Goal: Navigation & Orientation: Find specific page/section

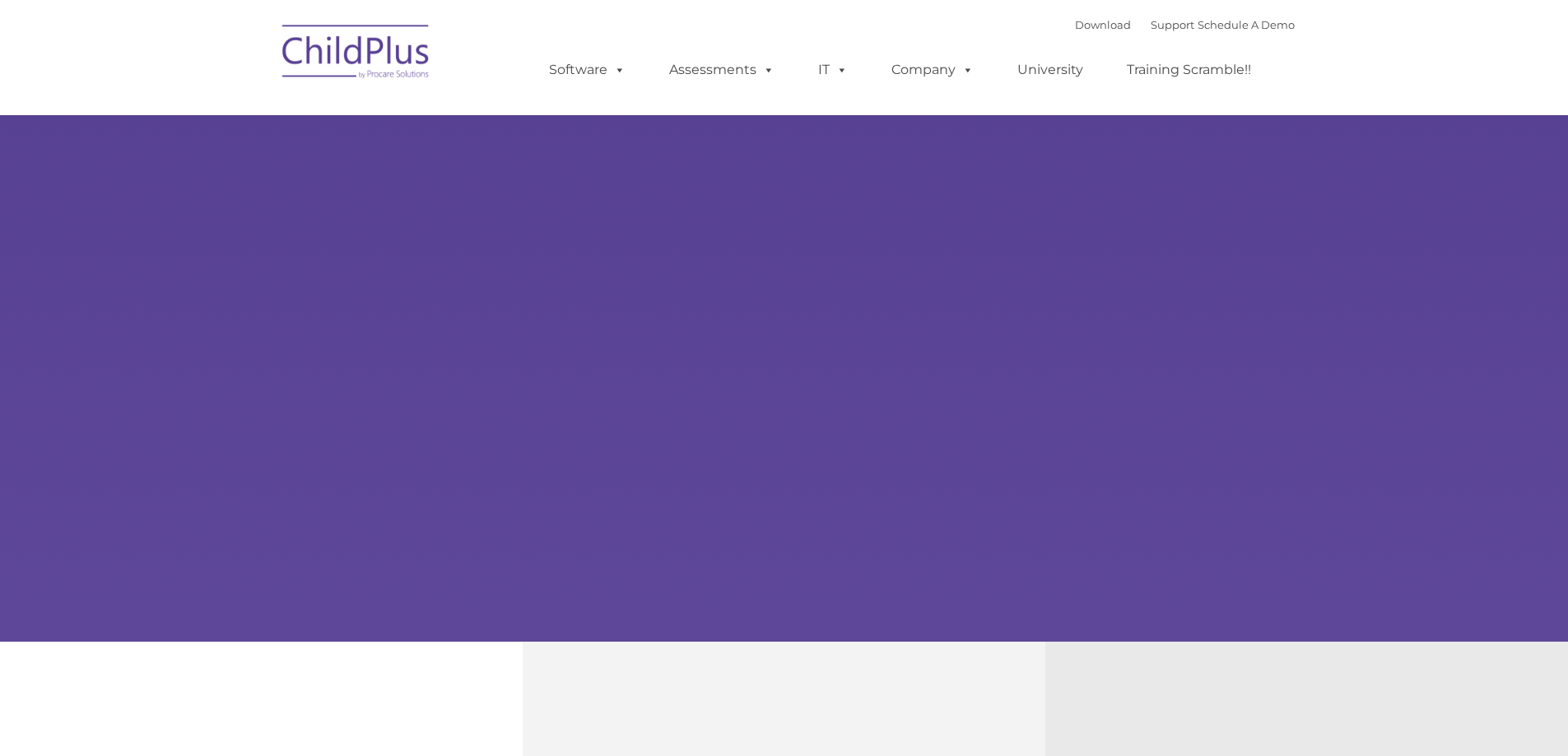
type input ""
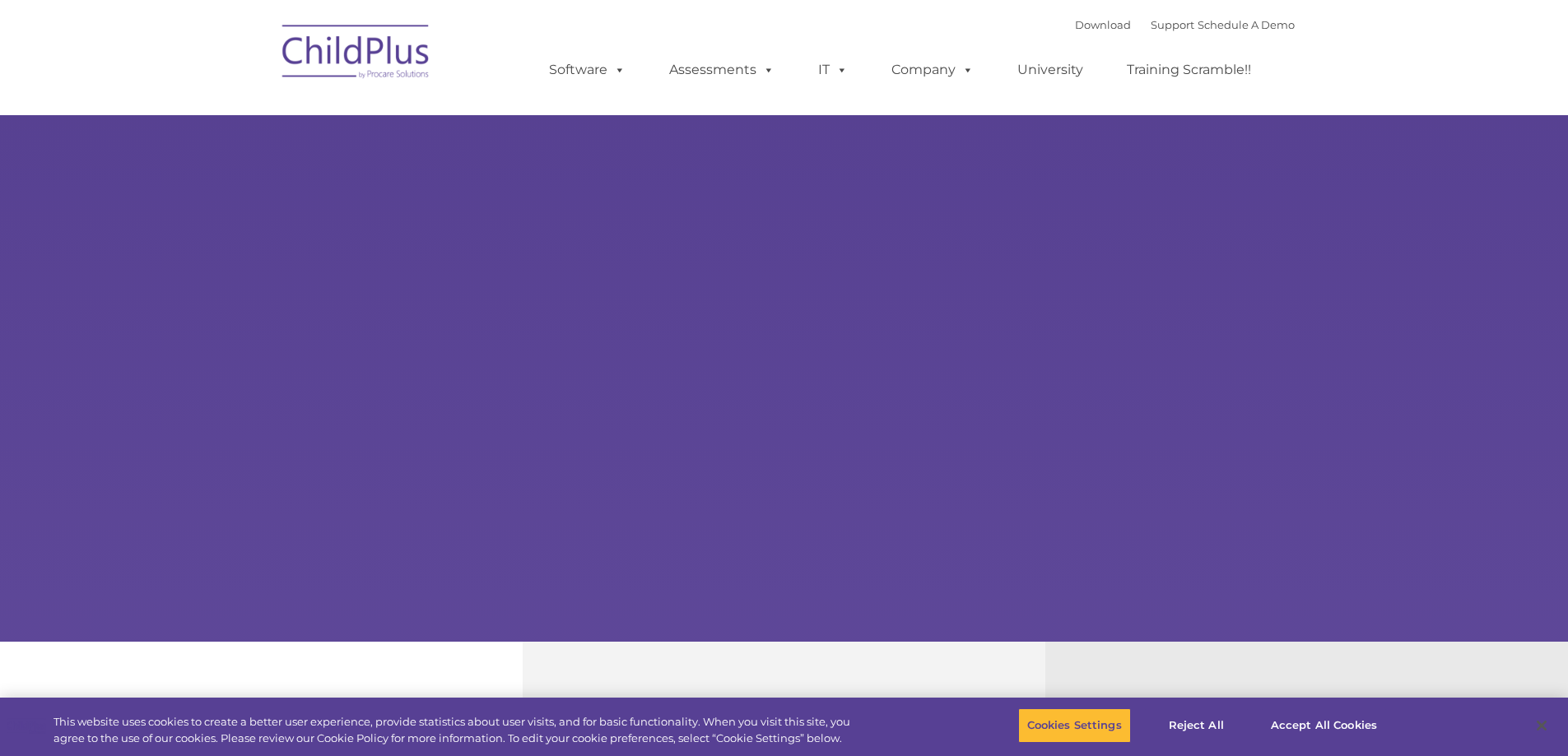
select select "MEDIUM"
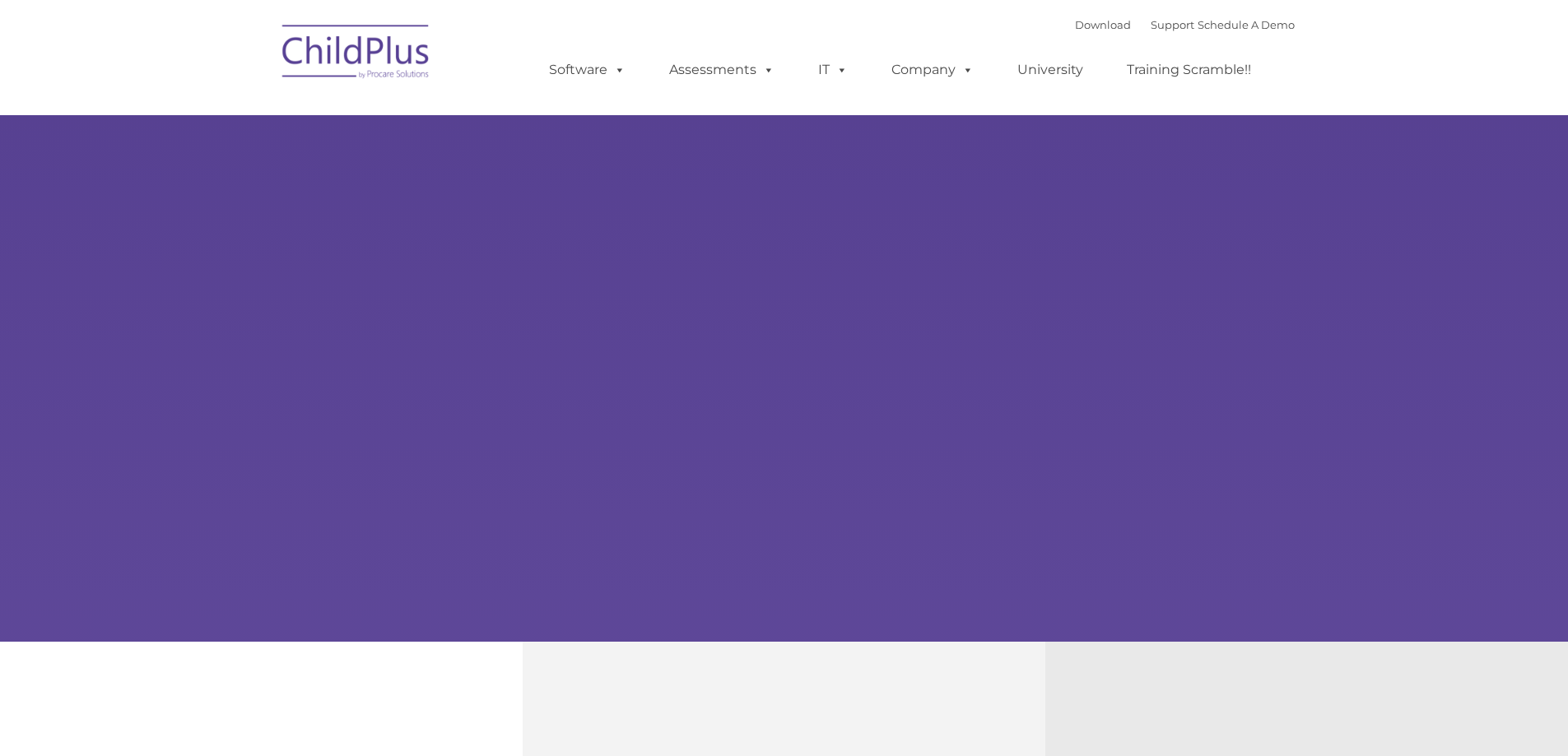
type input ""
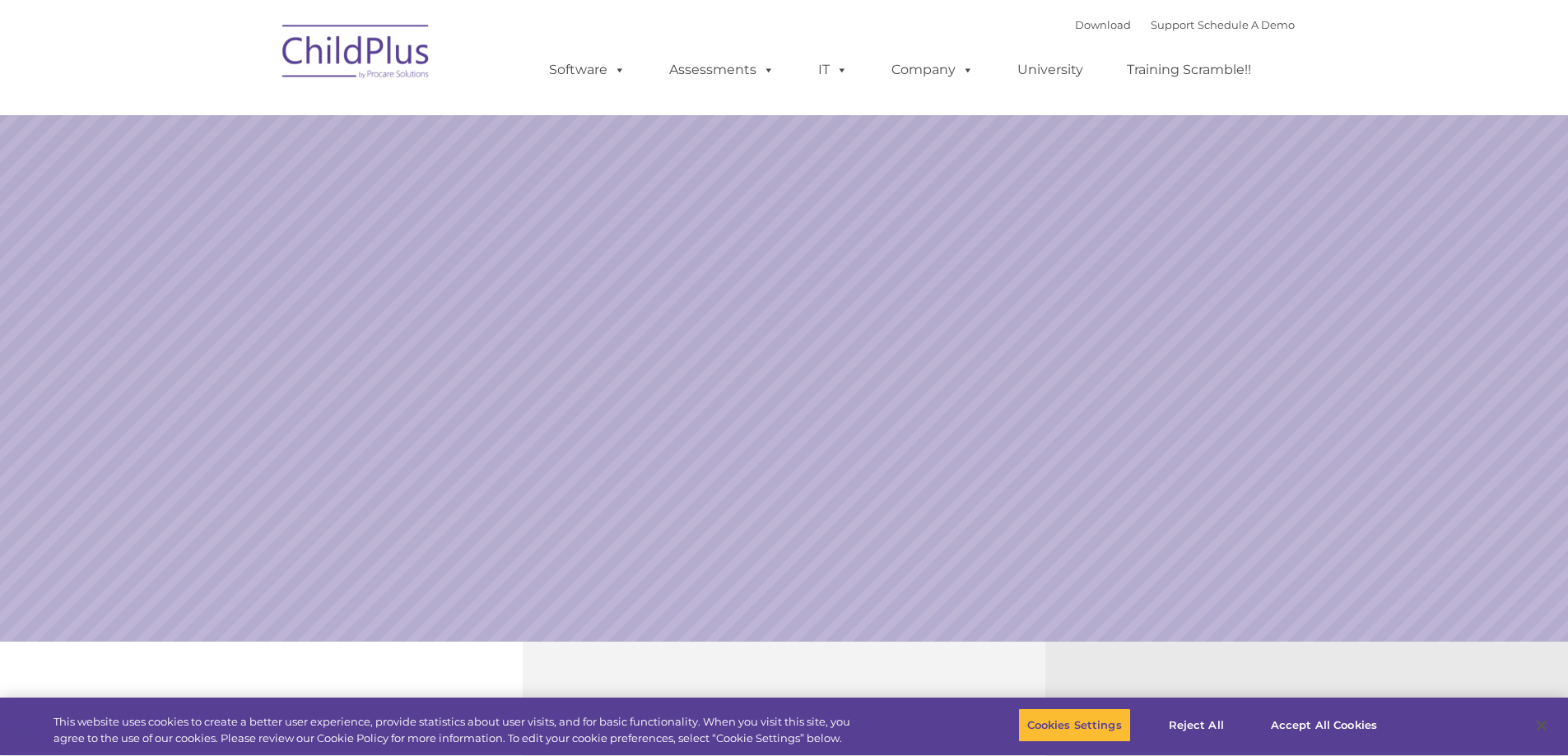
select select "MEDIUM"
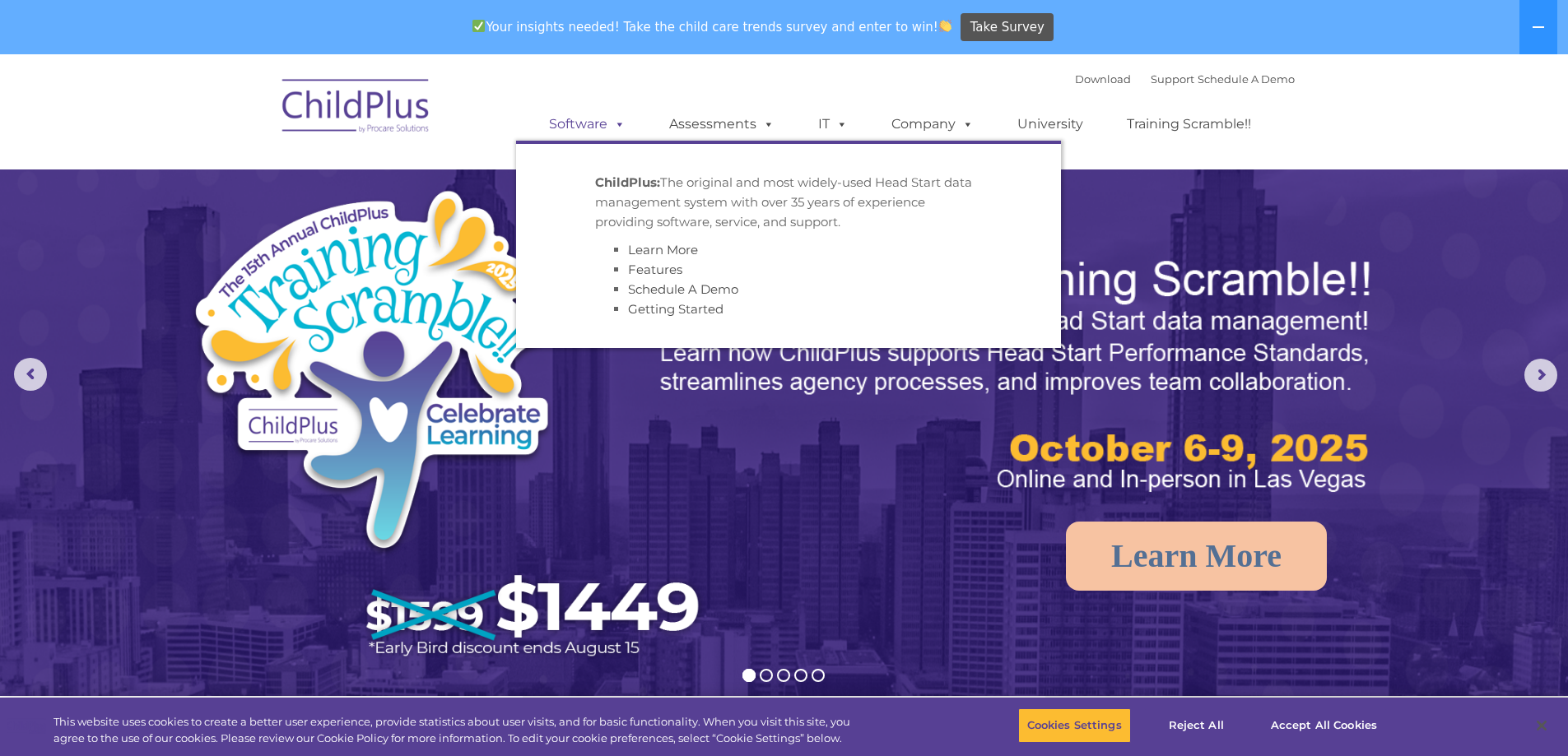
click at [567, 122] on link "Software" at bounding box center [587, 124] width 110 height 33
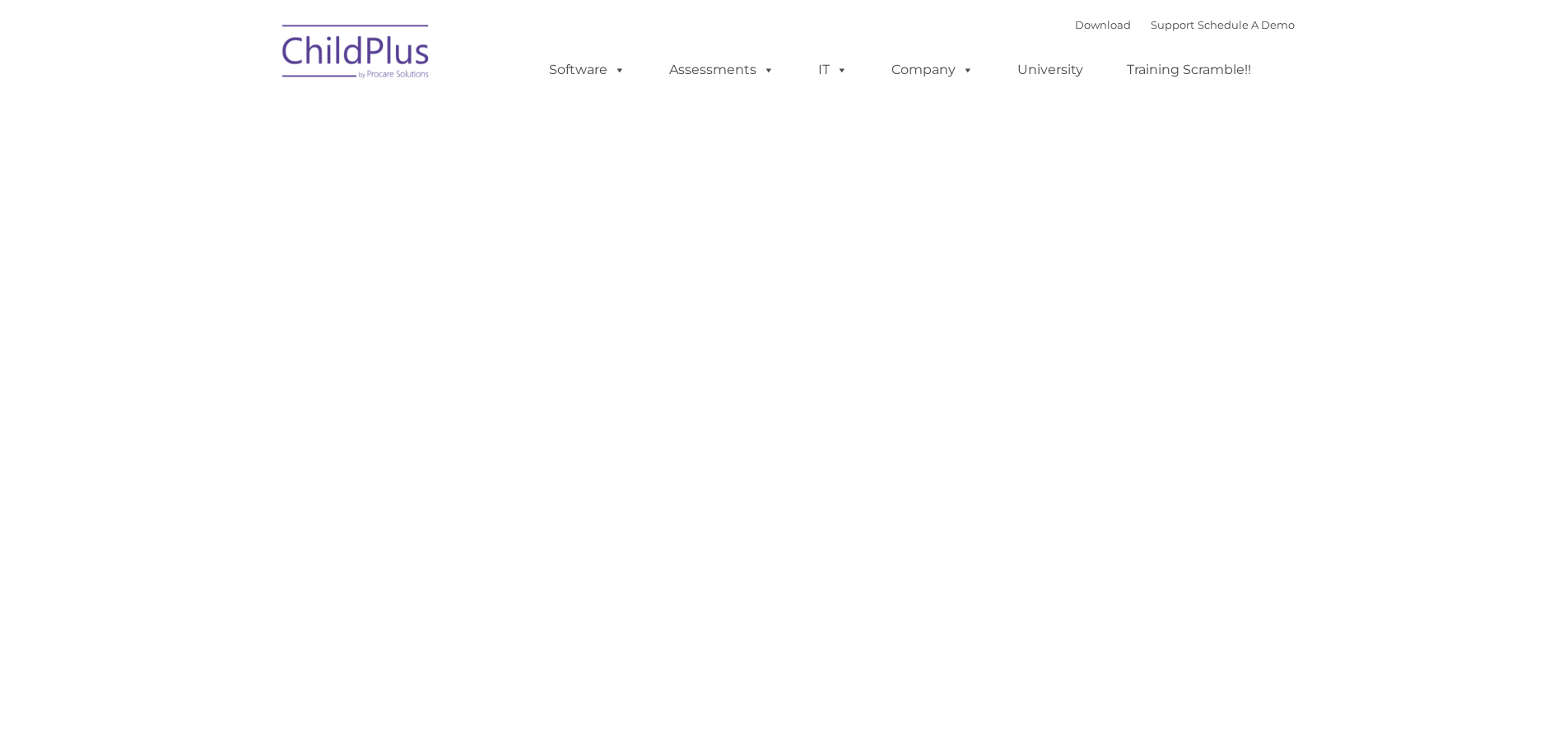
type input ""
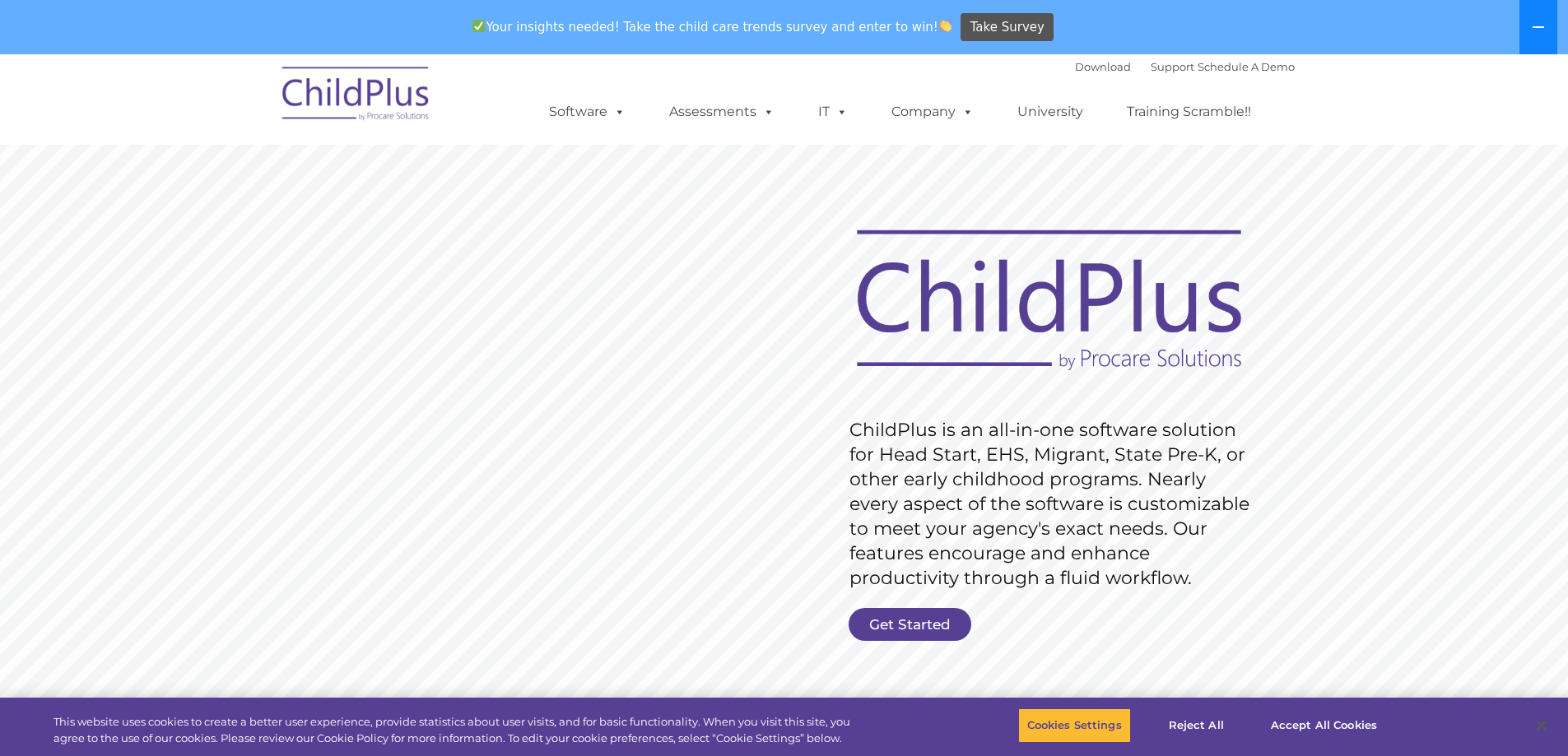
click at [1542, 39] on button at bounding box center [1538, 27] width 38 height 54
